Goal: Task Accomplishment & Management: Manage account settings

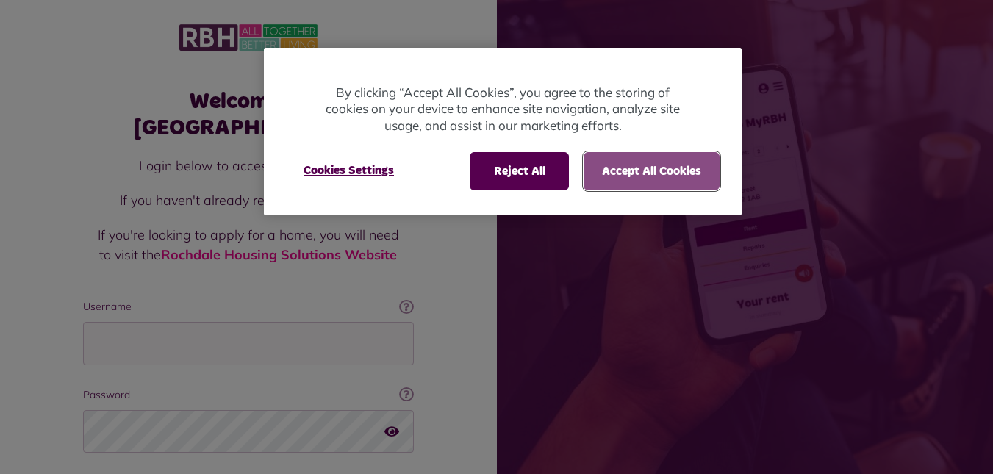
click at [643, 170] on button "Accept All Cookies" at bounding box center [652, 171] width 136 height 38
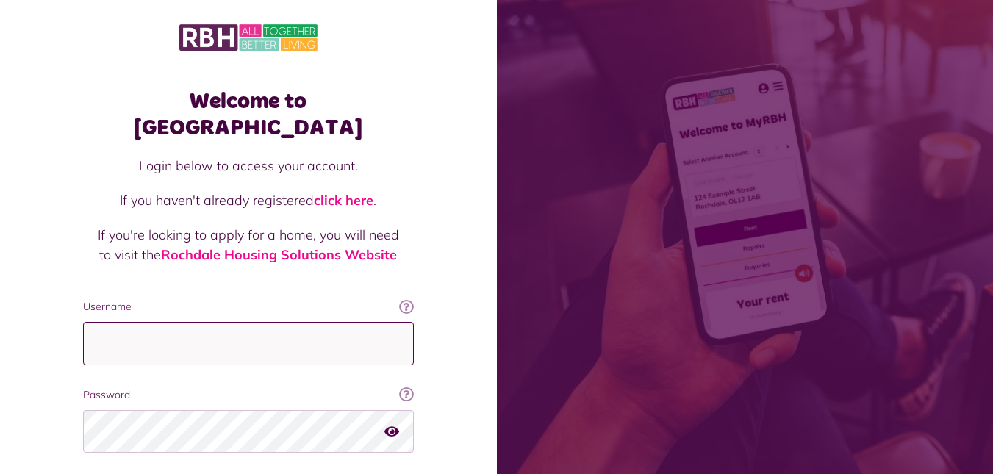
click at [130, 326] on input "Username" at bounding box center [248, 343] width 331 height 43
type input "**********"
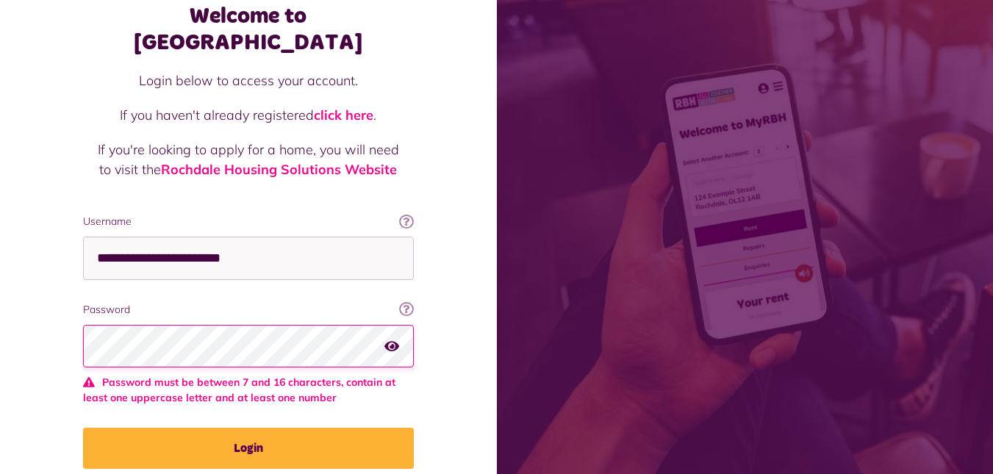
scroll to position [129, 0]
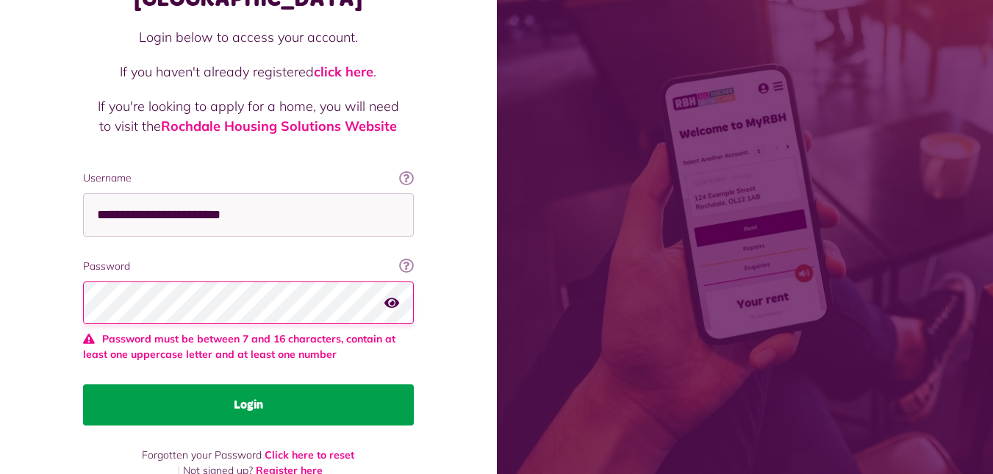
click at [216, 384] on button "Login" at bounding box center [248, 404] width 331 height 41
click at [240, 384] on button "Login" at bounding box center [248, 404] width 331 height 41
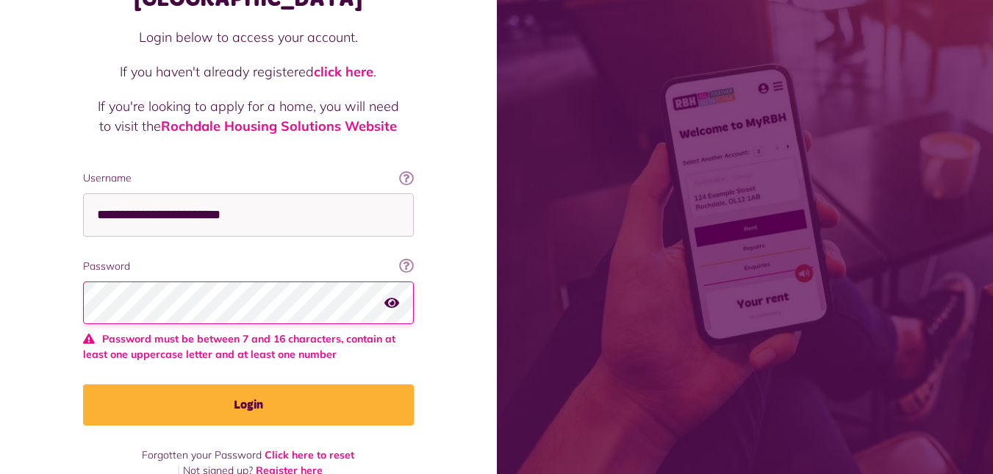
click at [395, 296] on icon "button" at bounding box center [391, 302] width 15 height 13
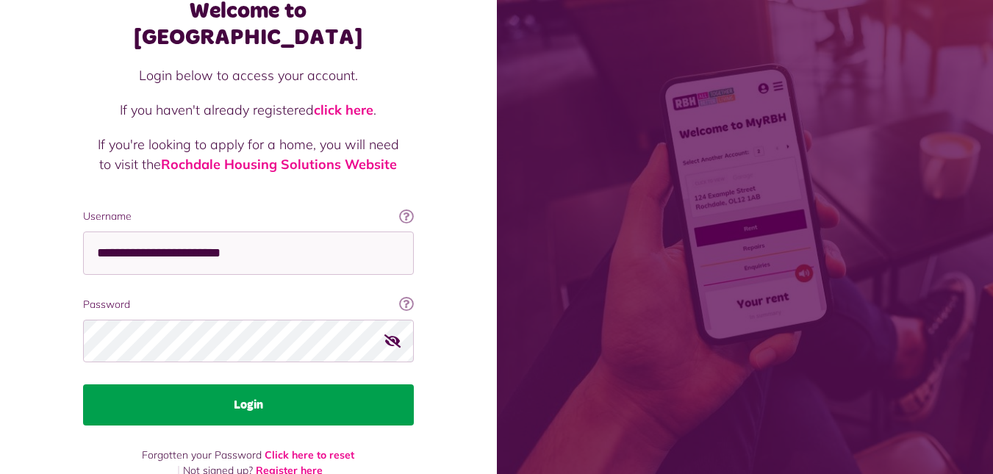
click at [136, 384] on button "Login" at bounding box center [248, 404] width 331 height 41
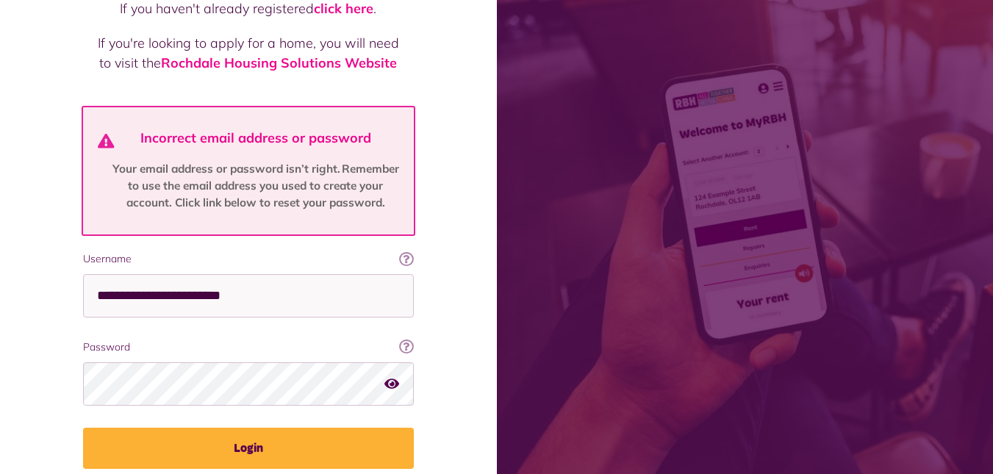
scroll to position [200, 0]
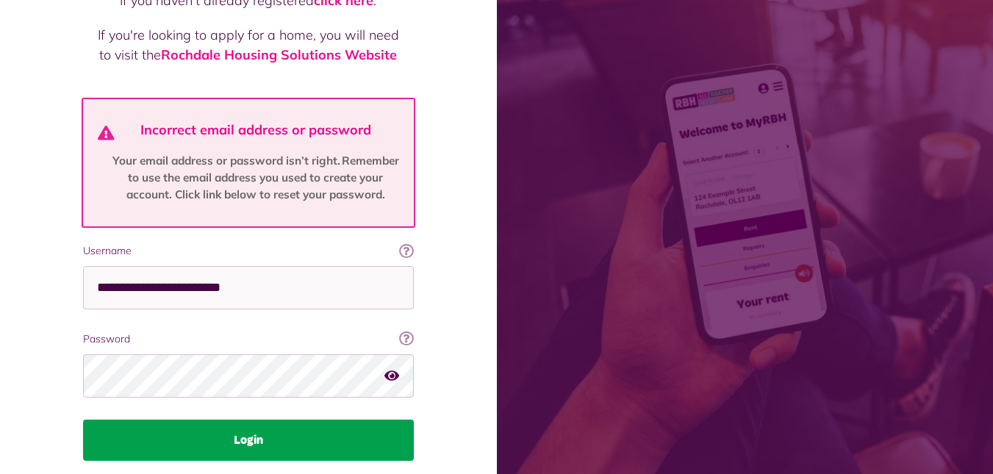
click at [205, 426] on button "Login" at bounding box center [248, 440] width 331 height 41
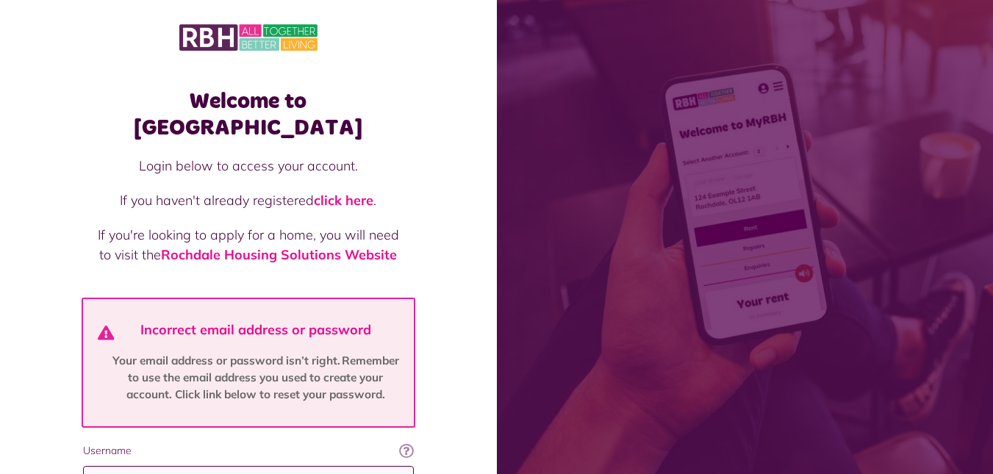
drag, startPoint x: 291, startPoint y: 458, endPoint x: 35, endPoint y: 451, distance: 255.9
click at [35, 451] on div "Welcome to MyRBH Login below to access your account. If you haven't already reg…" at bounding box center [248, 368] width 497 height 736
type input "**********"
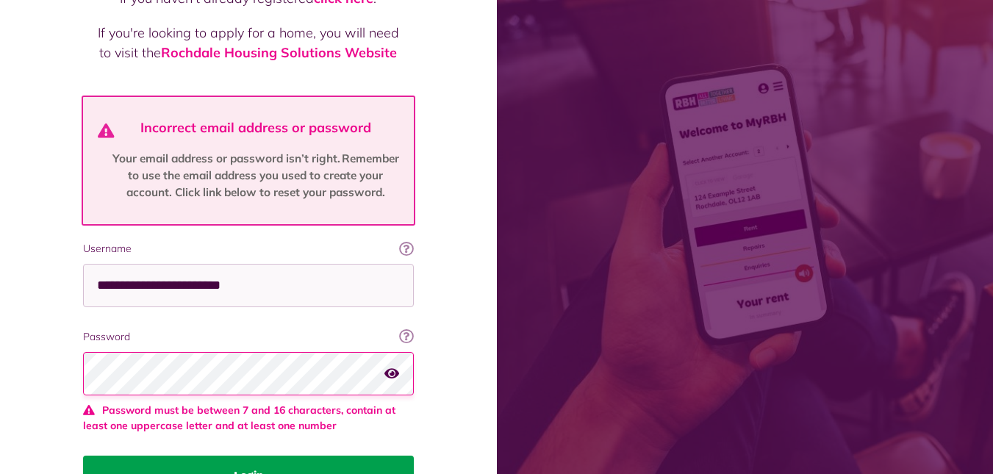
click at [236, 462] on button "Login" at bounding box center [248, 476] width 331 height 41
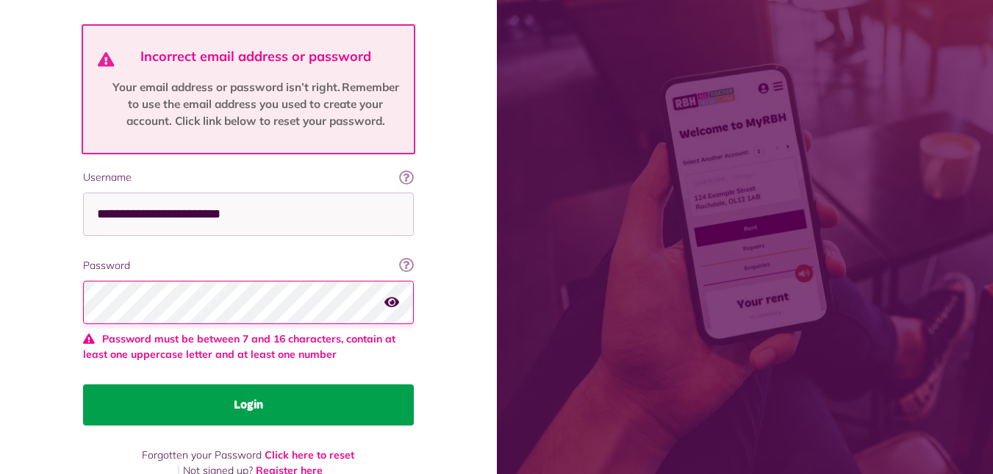
click at [247, 384] on button "Login" at bounding box center [248, 404] width 331 height 41
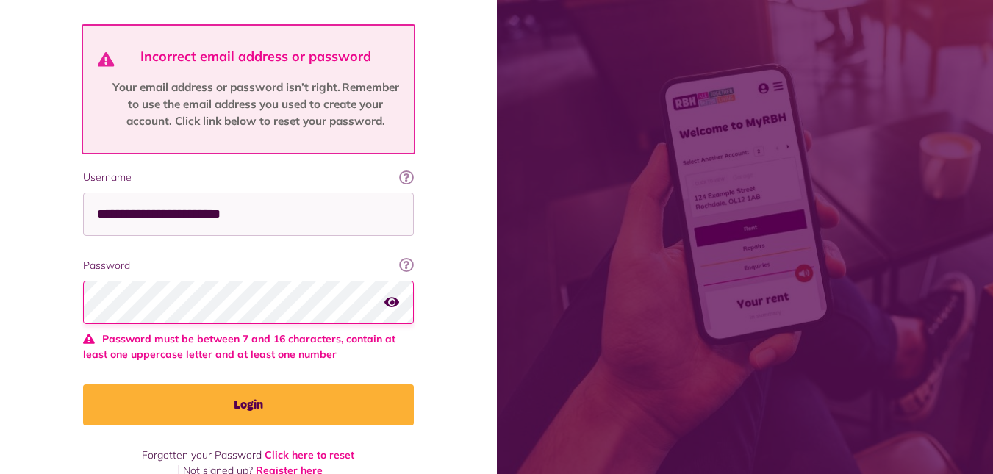
click at [393, 296] on icon "button" at bounding box center [391, 302] width 15 height 13
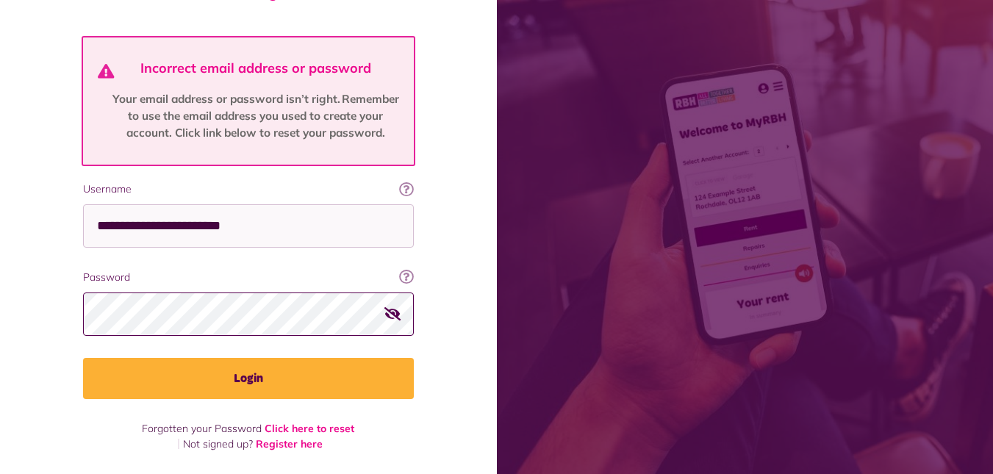
scroll to position [235, 0]
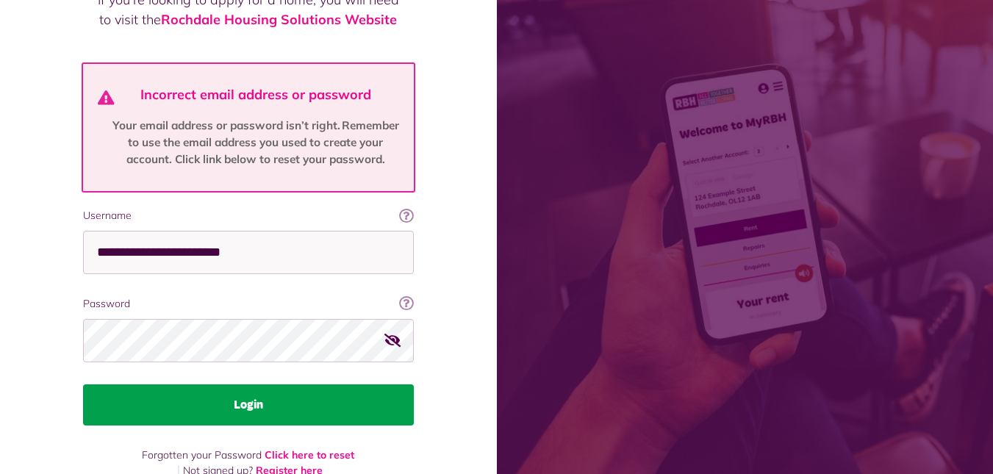
click at [270, 384] on button "Login" at bounding box center [248, 404] width 331 height 41
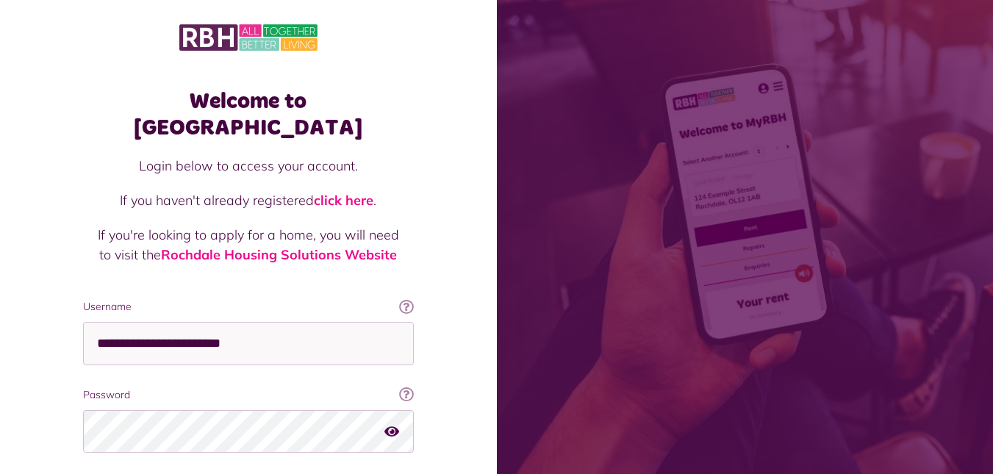
click at [392, 424] on icon "button" at bounding box center [391, 430] width 15 height 13
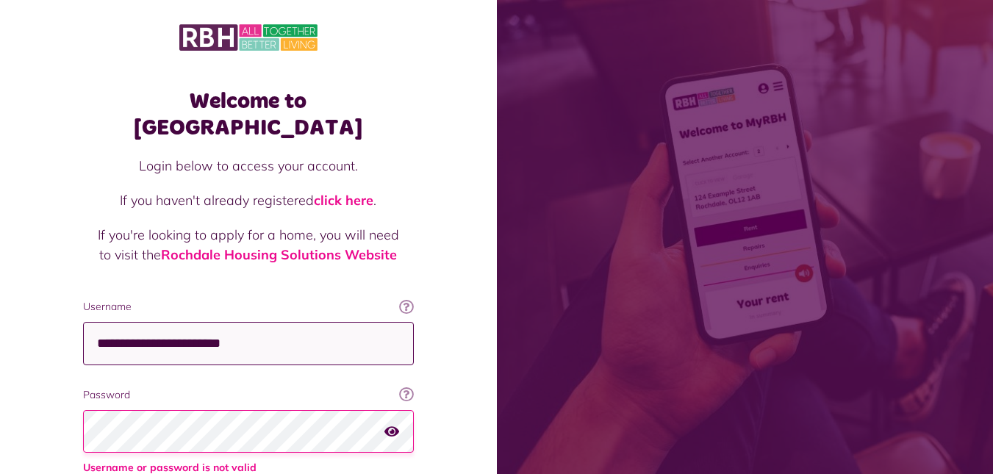
drag, startPoint x: 315, startPoint y: 318, endPoint x: 60, endPoint y: 321, distance: 255.1
click at [60, 321] on div "Welcome to MyRBH Login below to access your account. If you haven't already reg…" at bounding box center [248, 307] width 497 height 614
type input "**********"
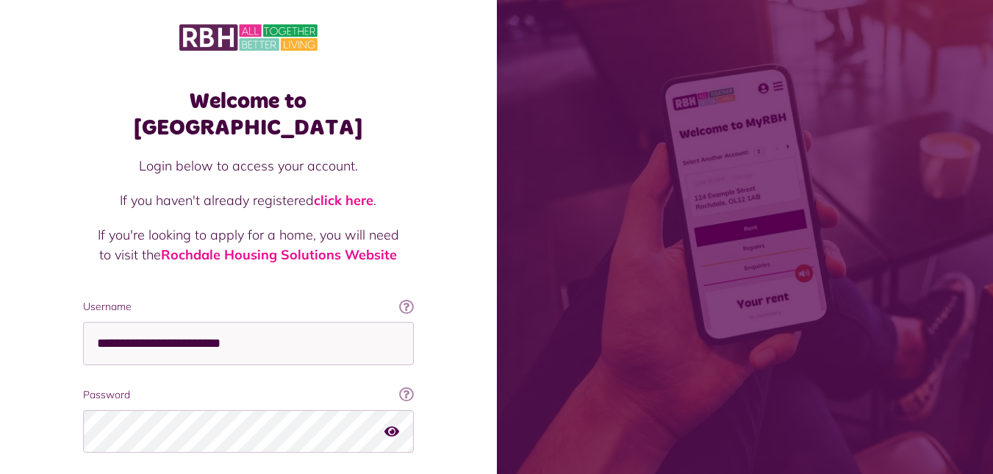
click at [393, 424] on icon "button" at bounding box center [391, 430] width 15 height 13
drag, startPoint x: 264, startPoint y: 454, endPoint x: 564, endPoint y: 437, distance: 300.4
click at [564, 437] on div "Welcome to MyRBH Login below to access your account. If you haven't already reg…" at bounding box center [496, 295] width 993 height 591
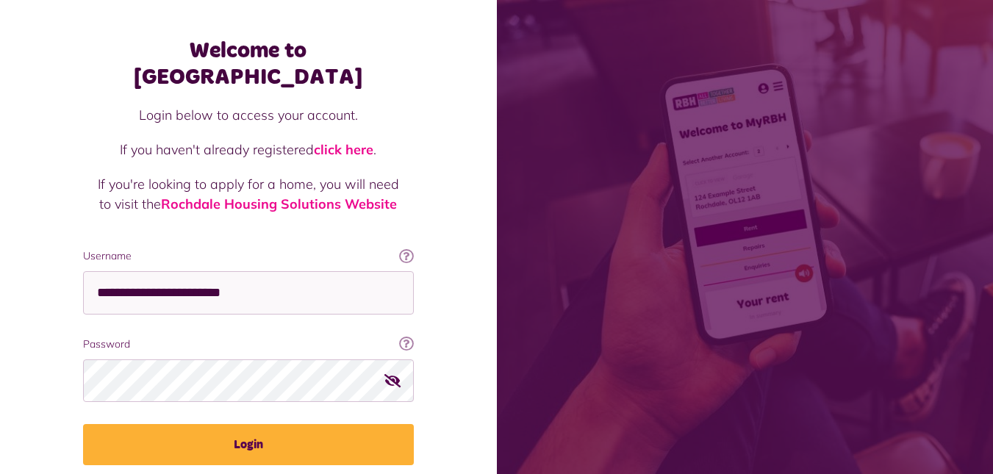
scroll to position [90, 0]
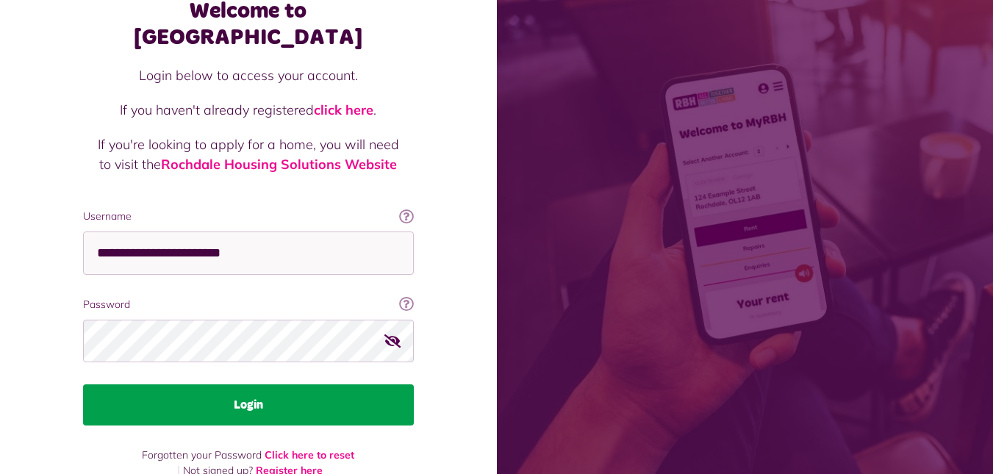
click at [254, 384] on button "Login" at bounding box center [248, 404] width 331 height 41
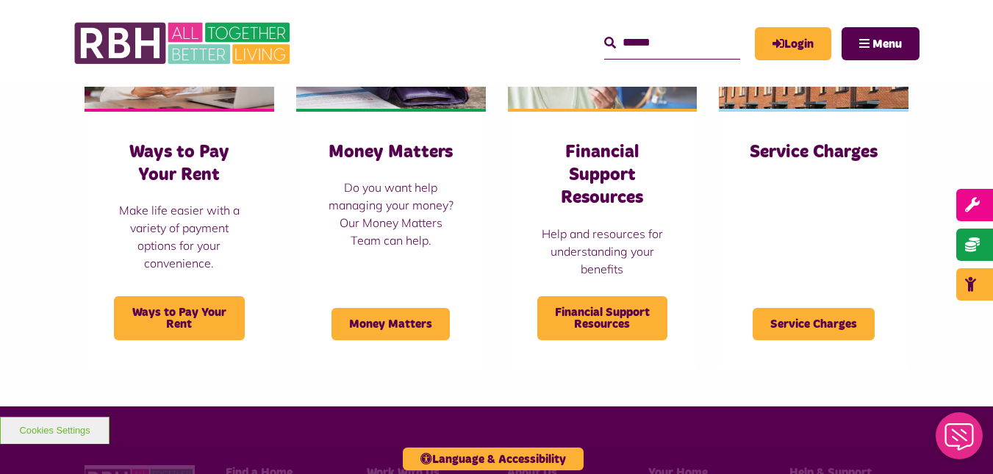
scroll to position [485, 0]
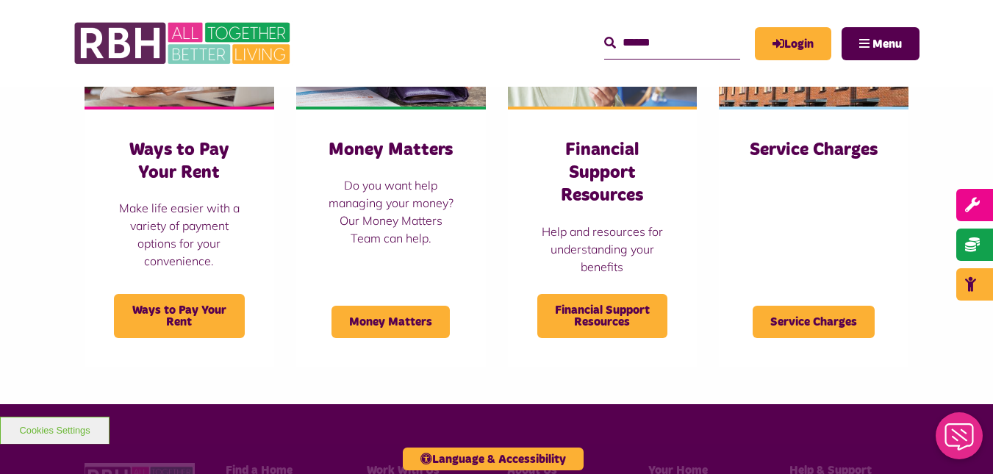
drag, startPoint x: 0, startPoint y: 0, endPoint x: 1004, endPoint y: 281, distance: 1042.1
click at [992, 281] on html "Skip to main content Enable accessibility for low vision Open the accessibility…" at bounding box center [496, 183] width 993 height 1337
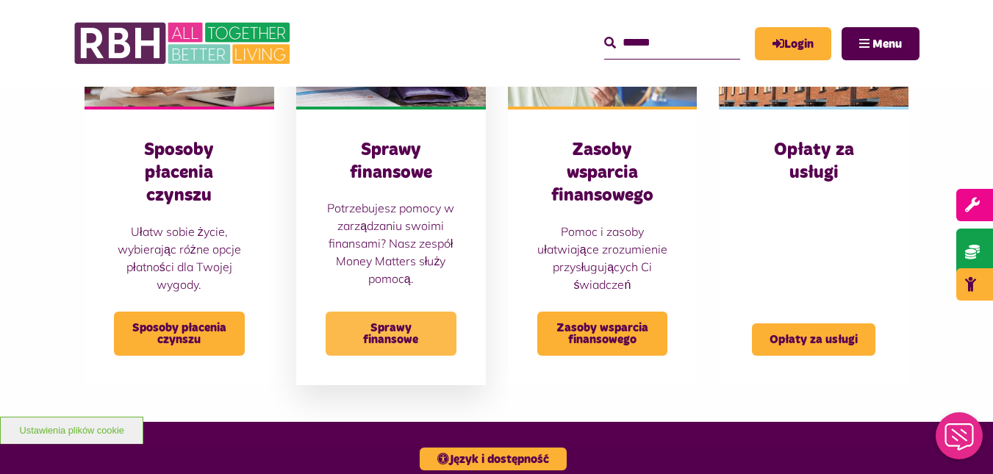
click at [391, 349] on span "Sprawy finansowe" at bounding box center [391, 334] width 131 height 44
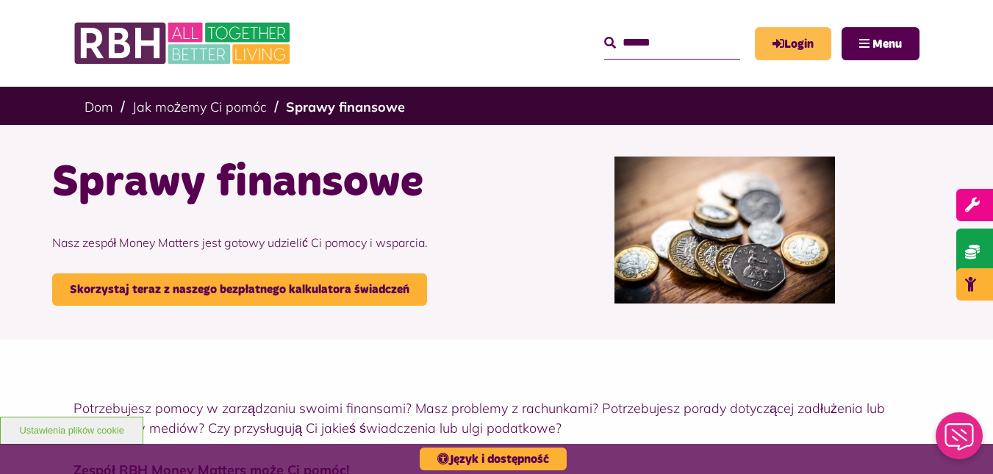
click at [806, 40] on font "Login" at bounding box center [798, 44] width 29 height 12
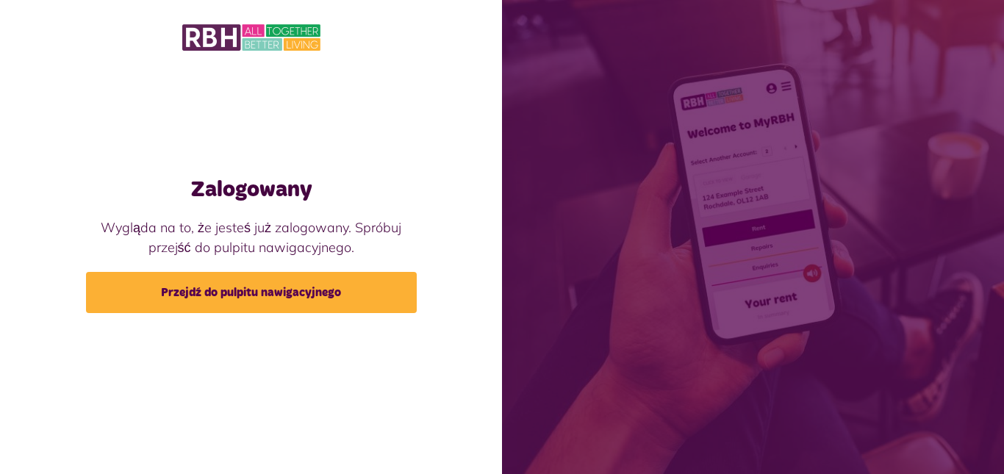
click at [220, 39] on img at bounding box center [251, 37] width 138 height 31
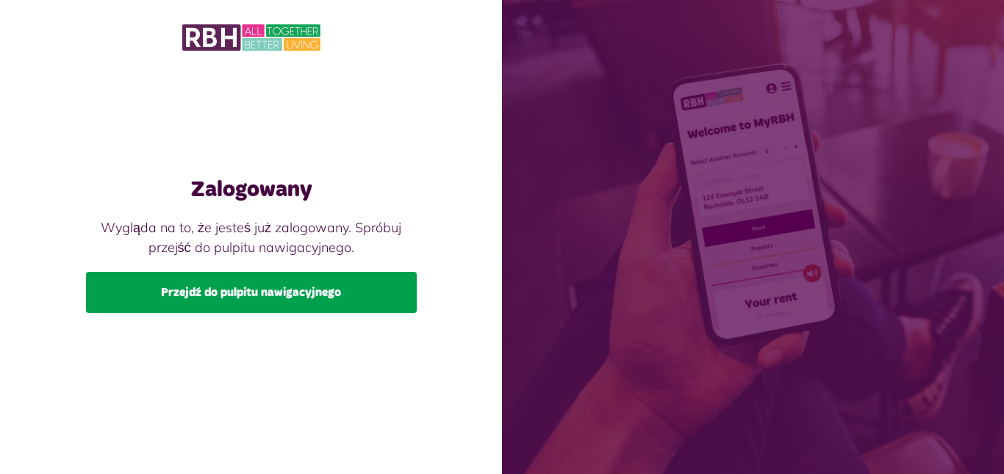
click at [315, 279] on link "Przejdź do pulpitu nawigacyjnego" at bounding box center [251, 292] width 331 height 41
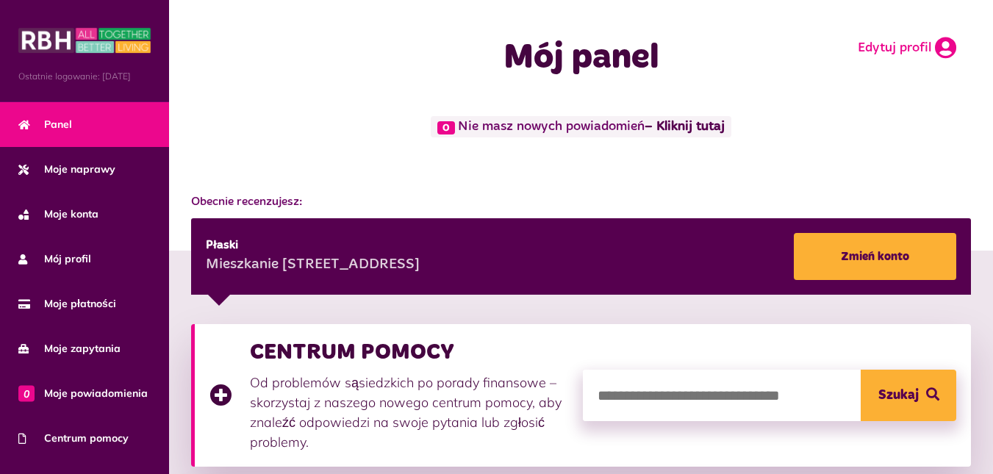
click at [909, 51] on font "Edytuj profil" at bounding box center [895, 47] width 74 height 13
click at [938, 49] on icon at bounding box center [945, 48] width 21 height 22
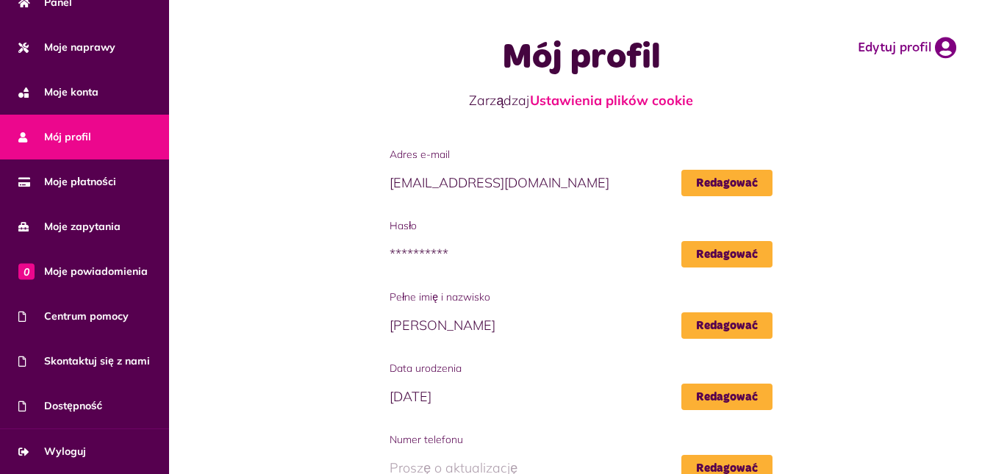
scroll to position [165, 0]
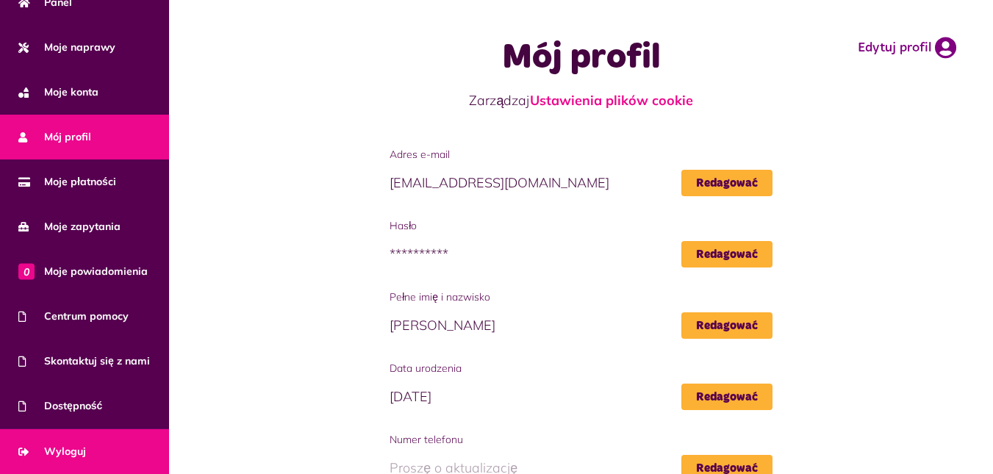
click at [75, 456] on font "Wyloguj" at bounding box center [65, 451] width 42 height 13
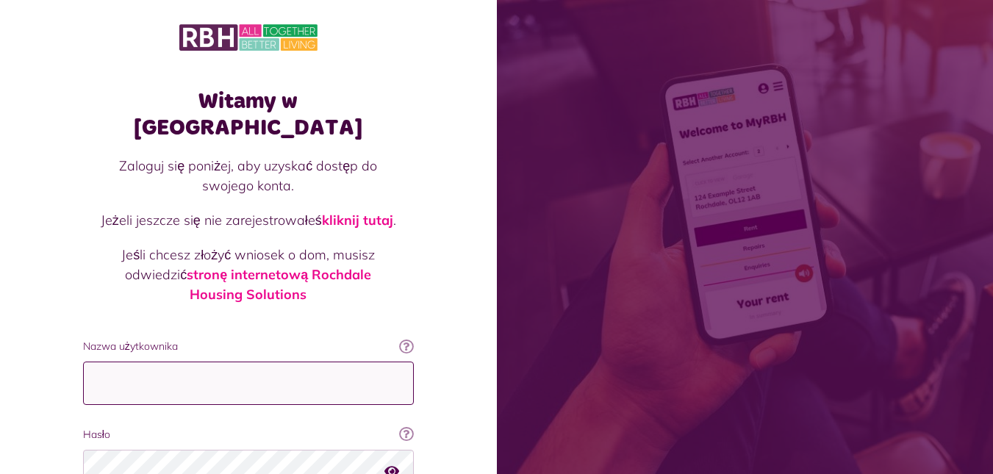
click at [149, 362] on input "Nazwa użytkownika" at bounding box center [248, 383] width 331 height 43
type input "**********"
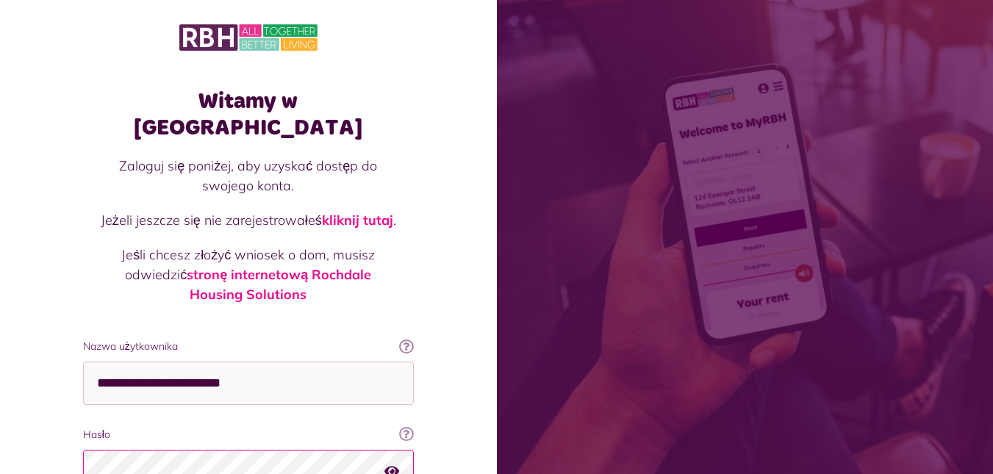
click at [387, 464] on icon "button" at bounding box center [391, 470] width 15 height 13
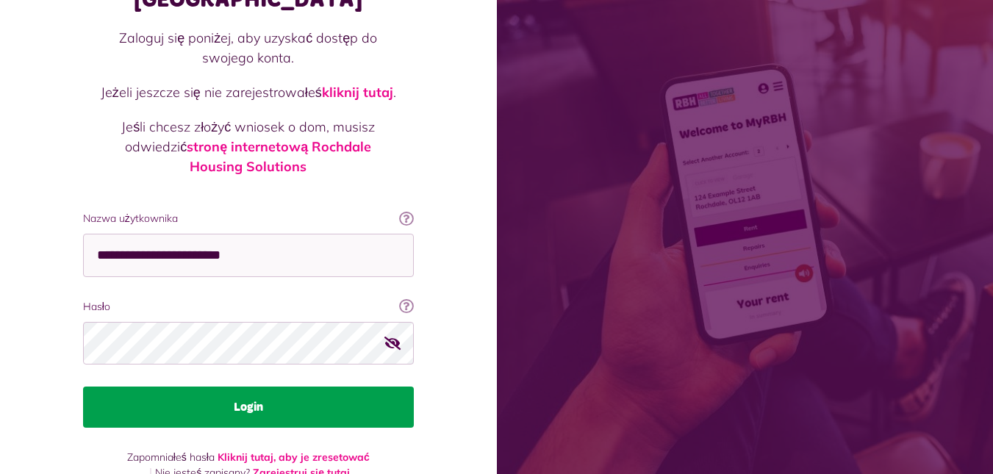
click at [340, 387] on button "Login" at bounding box center [248, 407] width 331 height 41
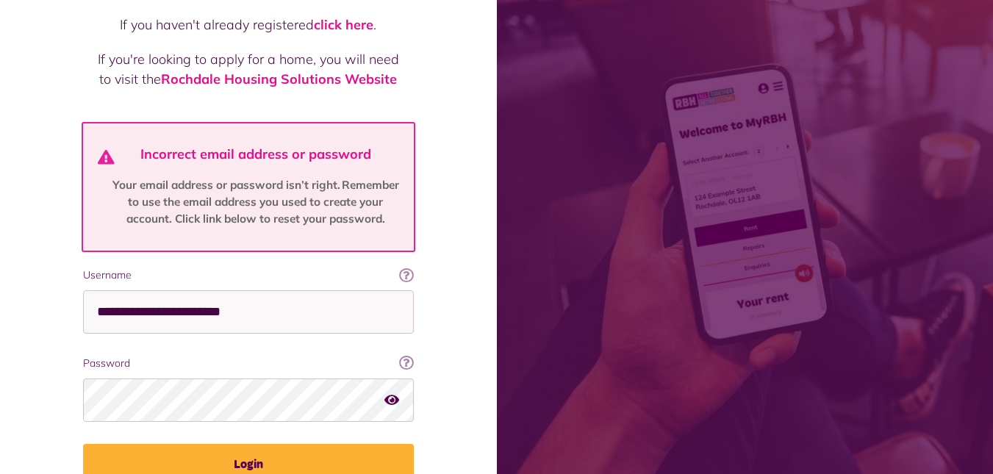
scroll to position [185, 0]
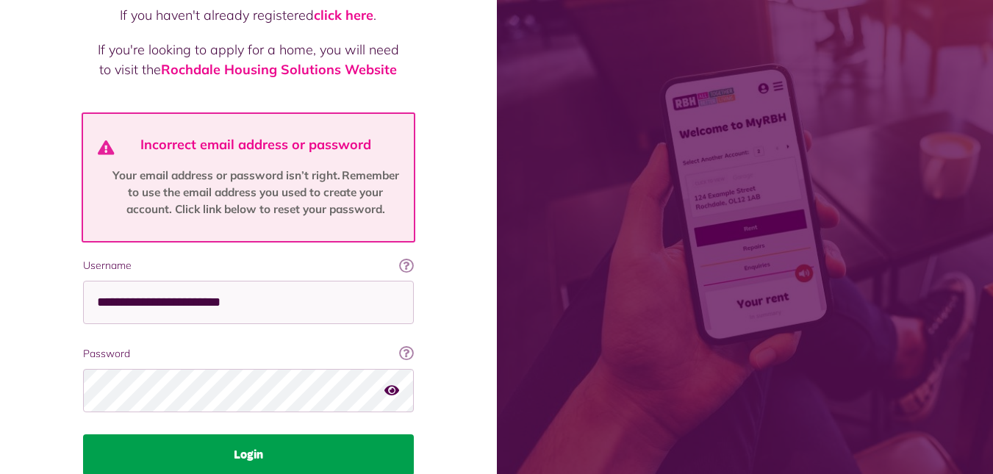
click at [204, 440] on button "Login" at bounding box center [248, 454] width 331 height 41
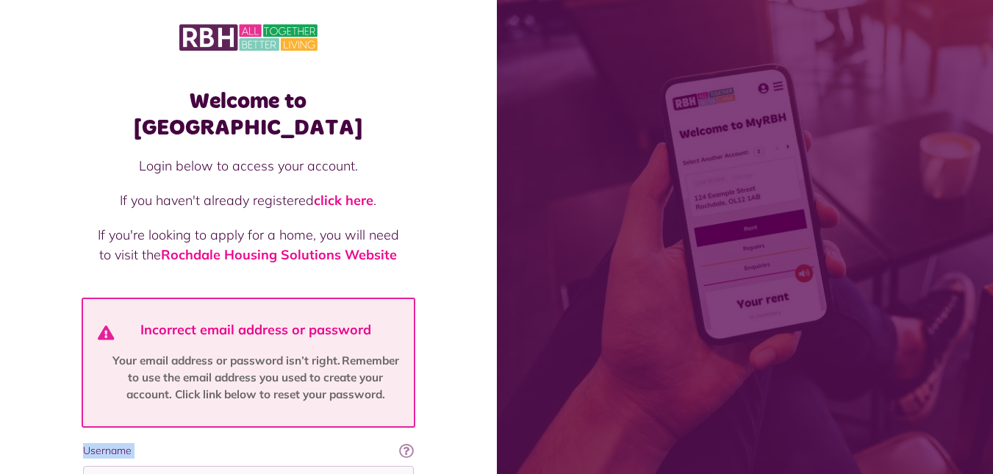
drag, startPoint x: 992, startPoint y: 213, endPoint x: 1004, endPoint y: 363, distance: 150.4
click at [992, 363] on html "Welcome to [GEOGRAPHIC_DATA] Login below to access your account. If you haven't…" at bounding box center [496, 368] width 993 height 736
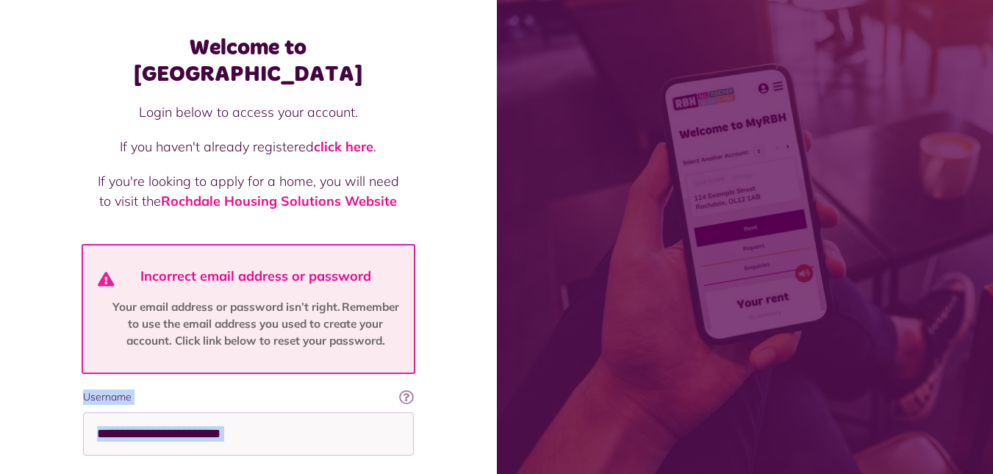
scroll to position [187, 0]
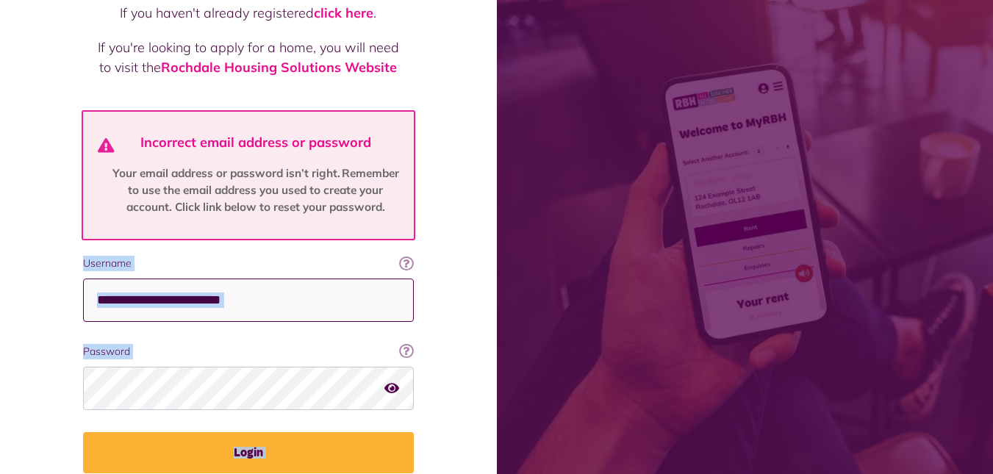
click at [299, 279] on input "**********" at bounding box center [248, 300] width 331 height 43
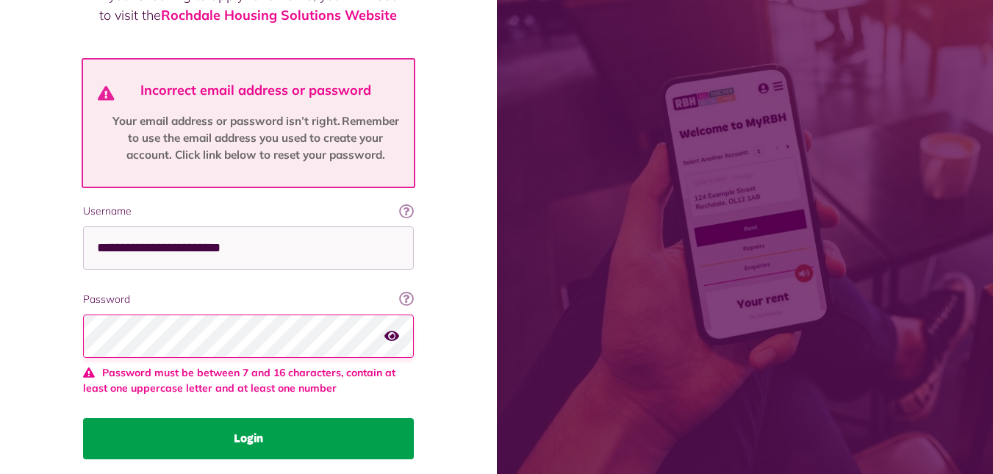
scroll to position [273, 0]
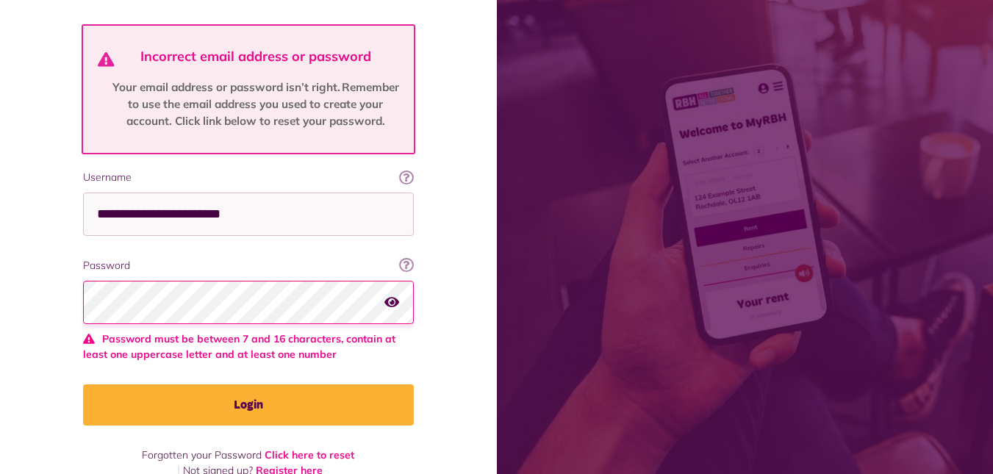
click at [389, 296] on icon "button" at bounding box center [391, 302] width 15 height 13
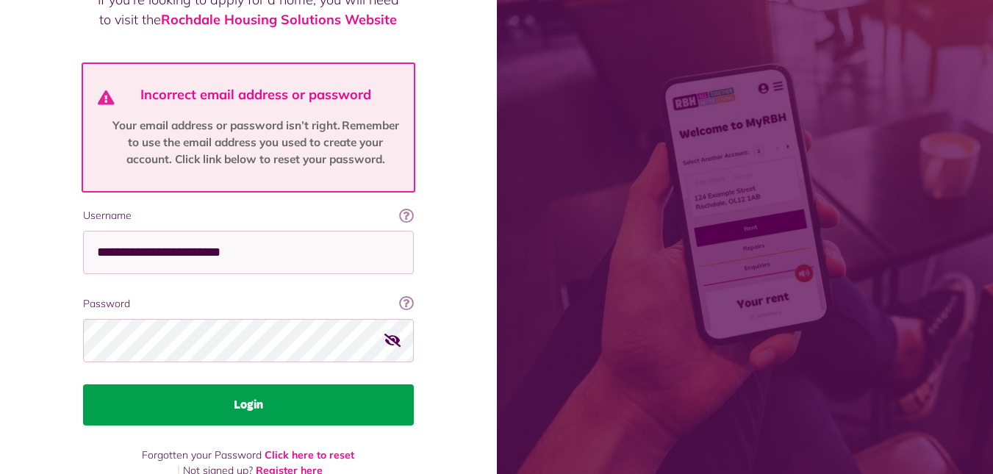
click at [160, 384] on button "Login" at bounding box center [248, 404] width 331 height 41
